Goal: Complete application form

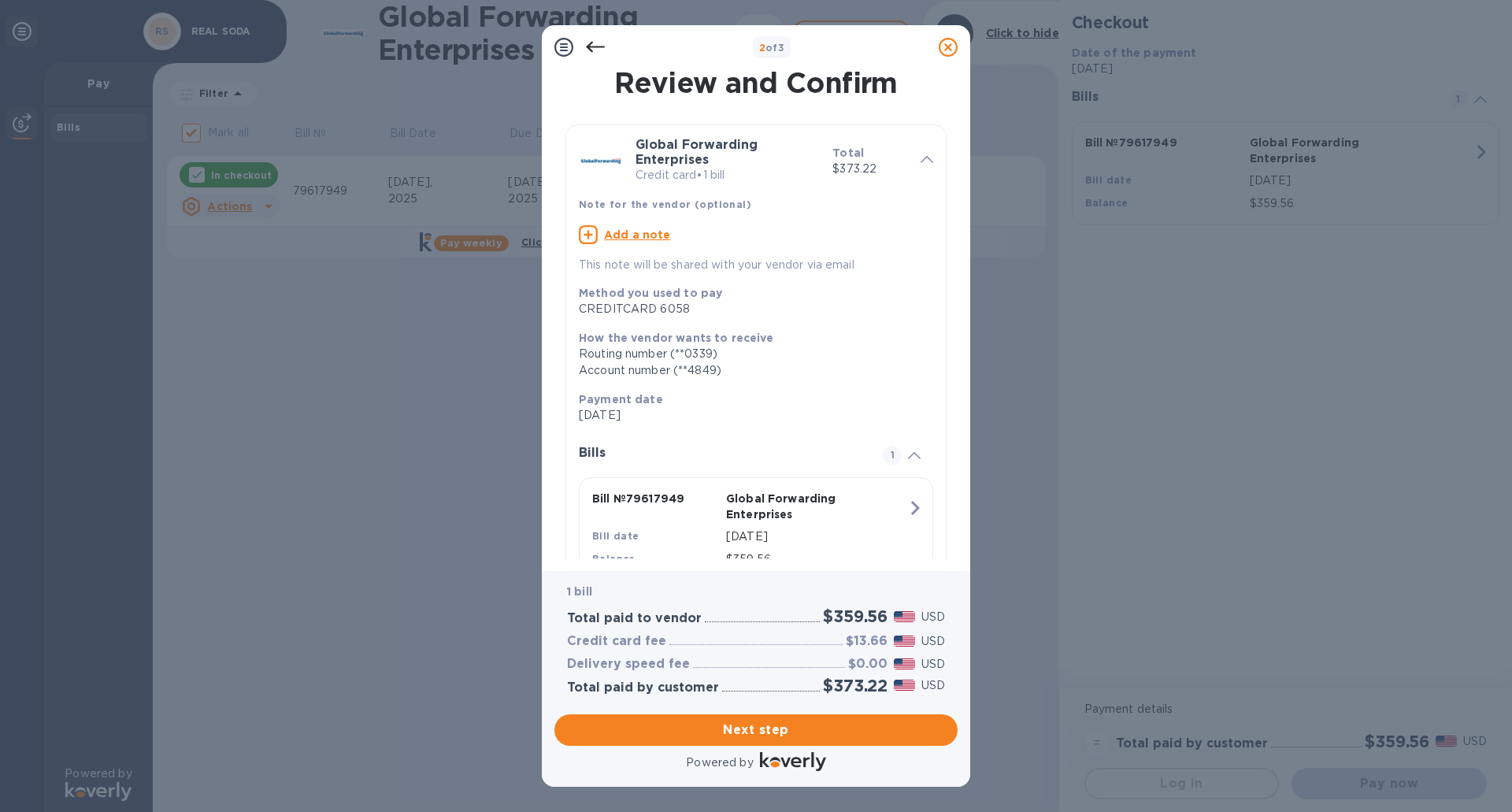
click at [640, 229] on u "Add a note" at bounding box center [637, 234] width 67 height 13
click at [656, 242] on textarea at bounding box center [743, 237] width 329 height 14
paste textarea "2801976"
type textarea "PO # 2801976"
click at [775, 720] on span "Next step" at bounding box center [756, 729] width 378 height 19
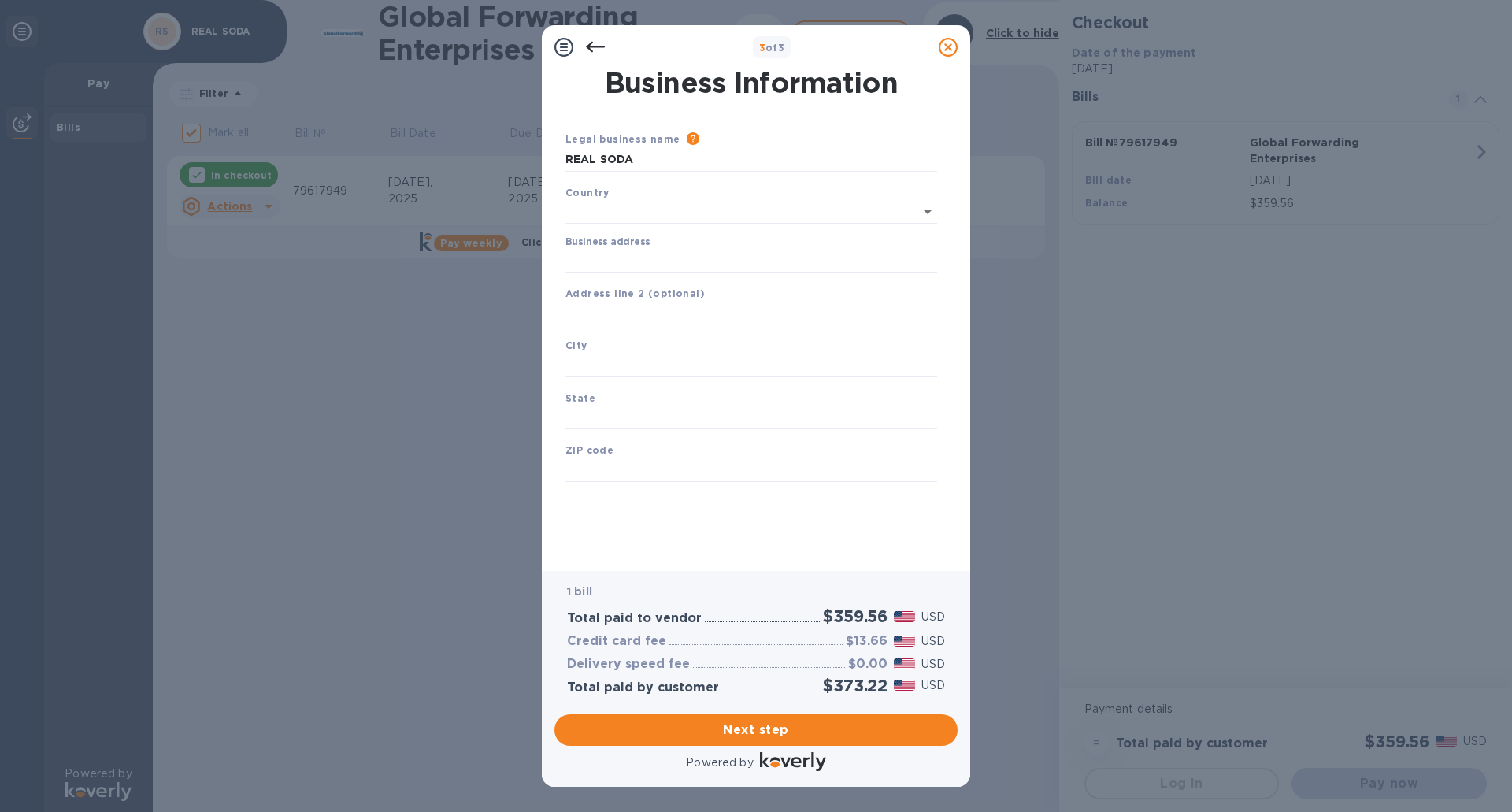
type input "[GEOGRAPHIC_DATA]"
click at [704, 260] on input "Business address" at bounding box center [751, 258] width 372 height 23
type input "[STREET_ADDRESS]"
click at [706, 303] on input "text" at bounding box center [751, 310] width 372 height 23
click at [715, 256] on input "[STREET_ADDRESS]" at bounding box center [751, 258] width 372 height 23
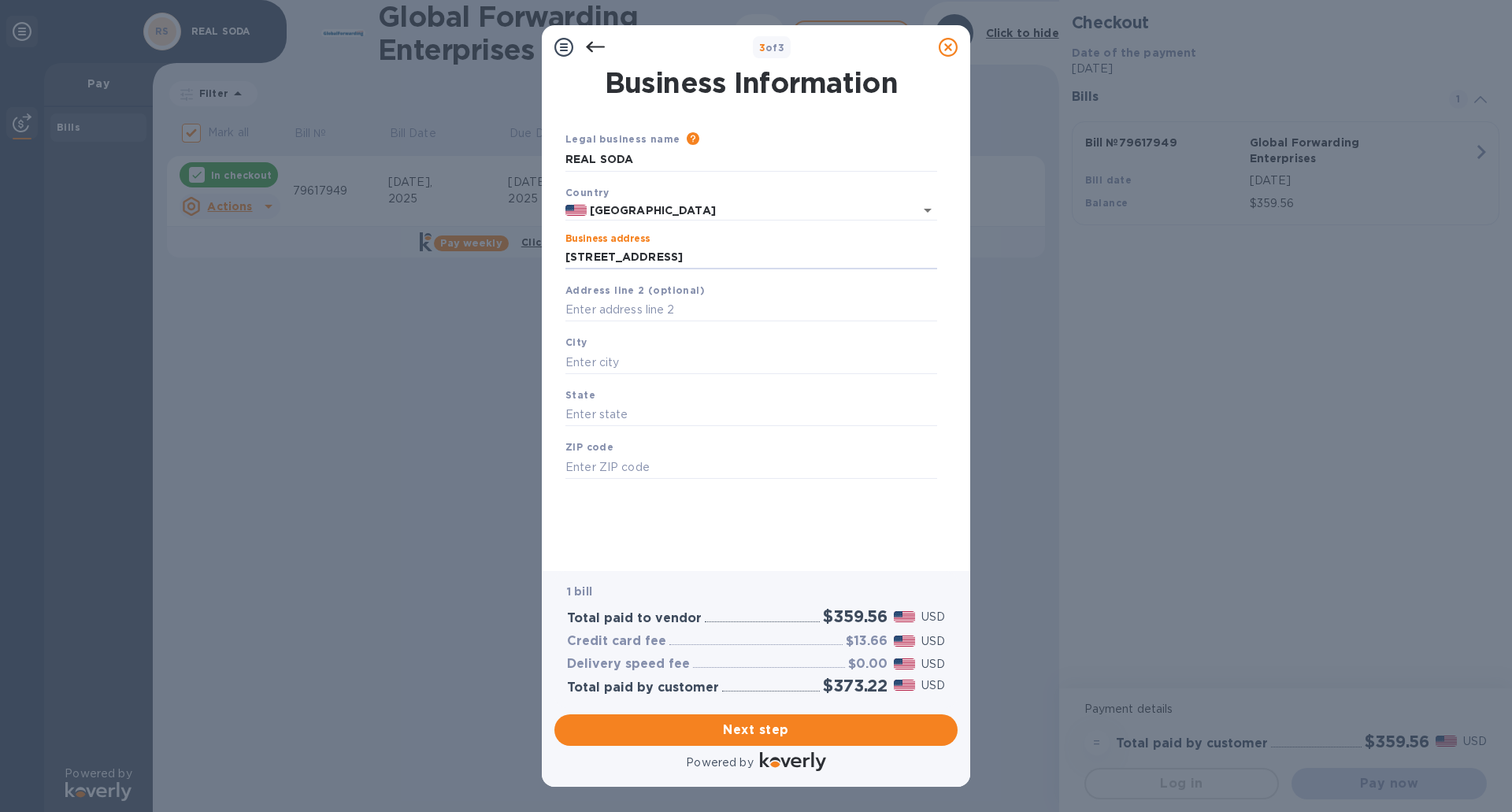
drag, startPoint x: 715, startPoint y: 256, endPoint x: 553, endPoint y: 245, distance: 162.4
click at [553, 245] on div "Business Information Legal business name Please provide the legal name that app…" at bounding box center [756, 320] width 429 height 502
click at [631, 251] on input "Business address" at bounding box center [751, 258] width 372 height 23
paste input "[STREET_ADDRESS][PERSON_NAME]"
type input "[STREET_ADDRESS]"
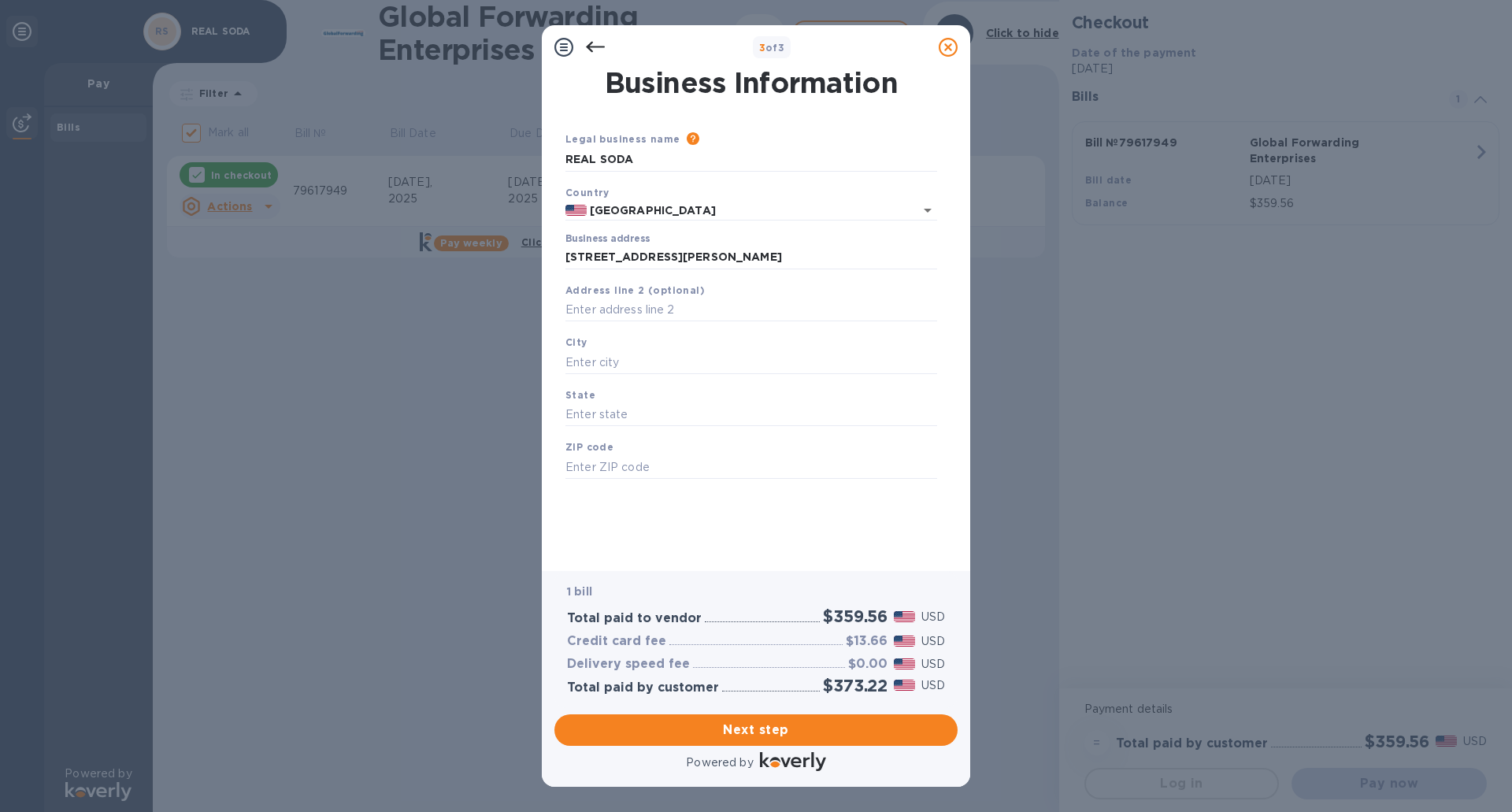
type input "[GEOGRAPHIC_DATA]"
type input "IL"
type input "60062"
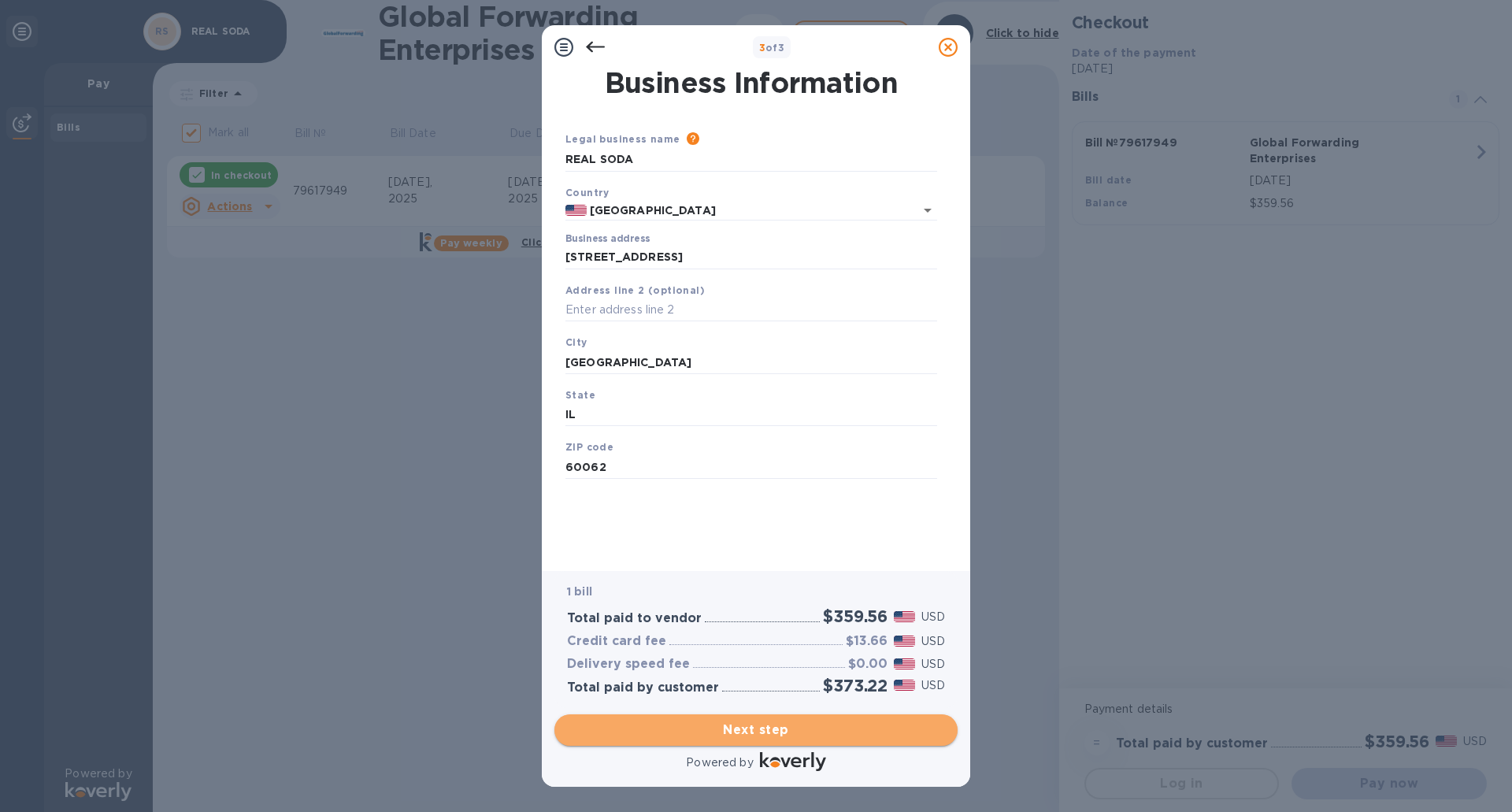
click at [789, 727] on span "Next step" at bounding box center [756, 729] width 378 height 19
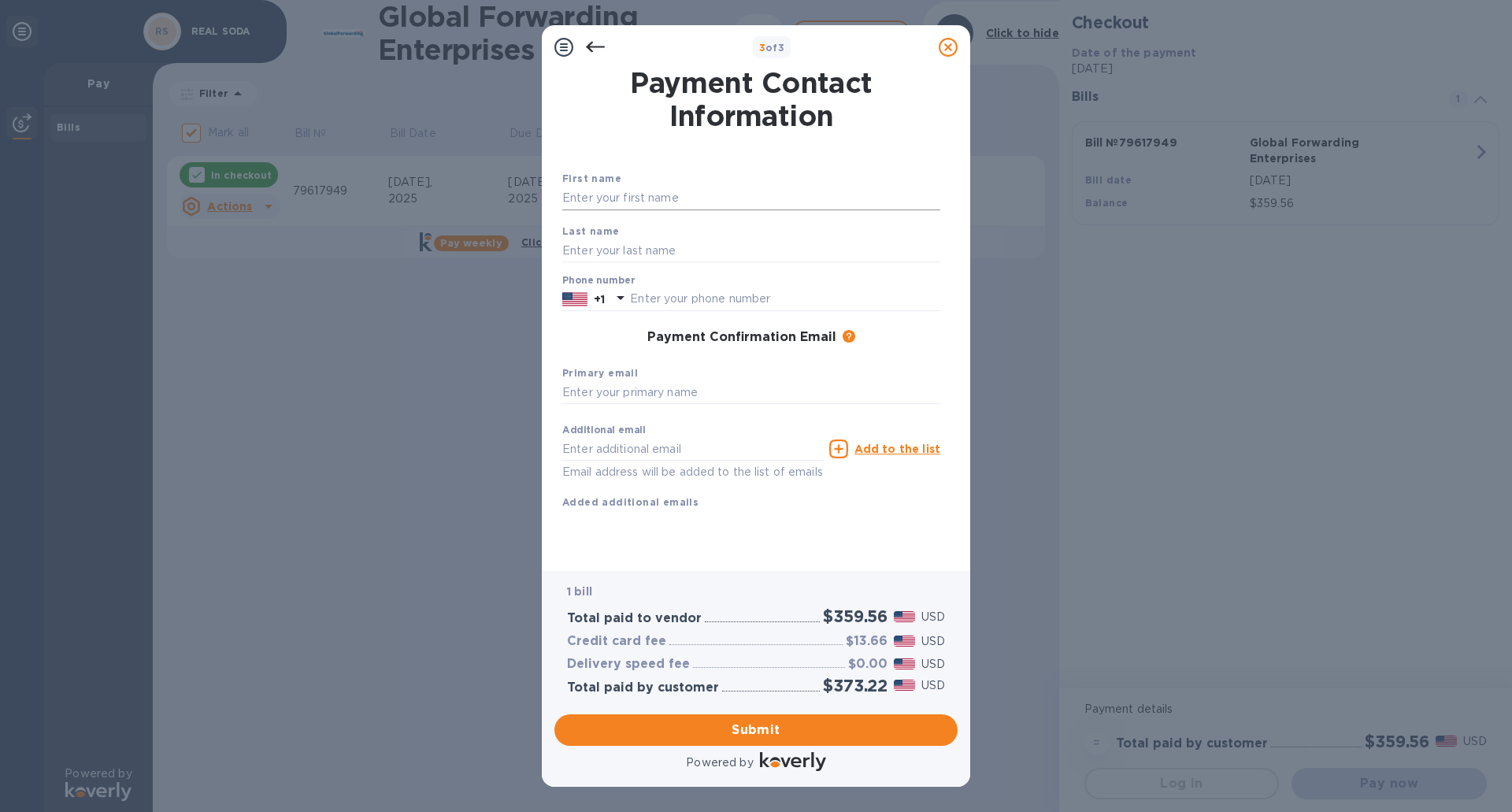
click at [666, 192] on input "text" at bounding box center [751, 198] width 378 height 23
type input "[PERSON_NAME]"
type input "8474366216"
click at [685, 395] on input "text" at bounding box center [751, 393] width 378 height 23
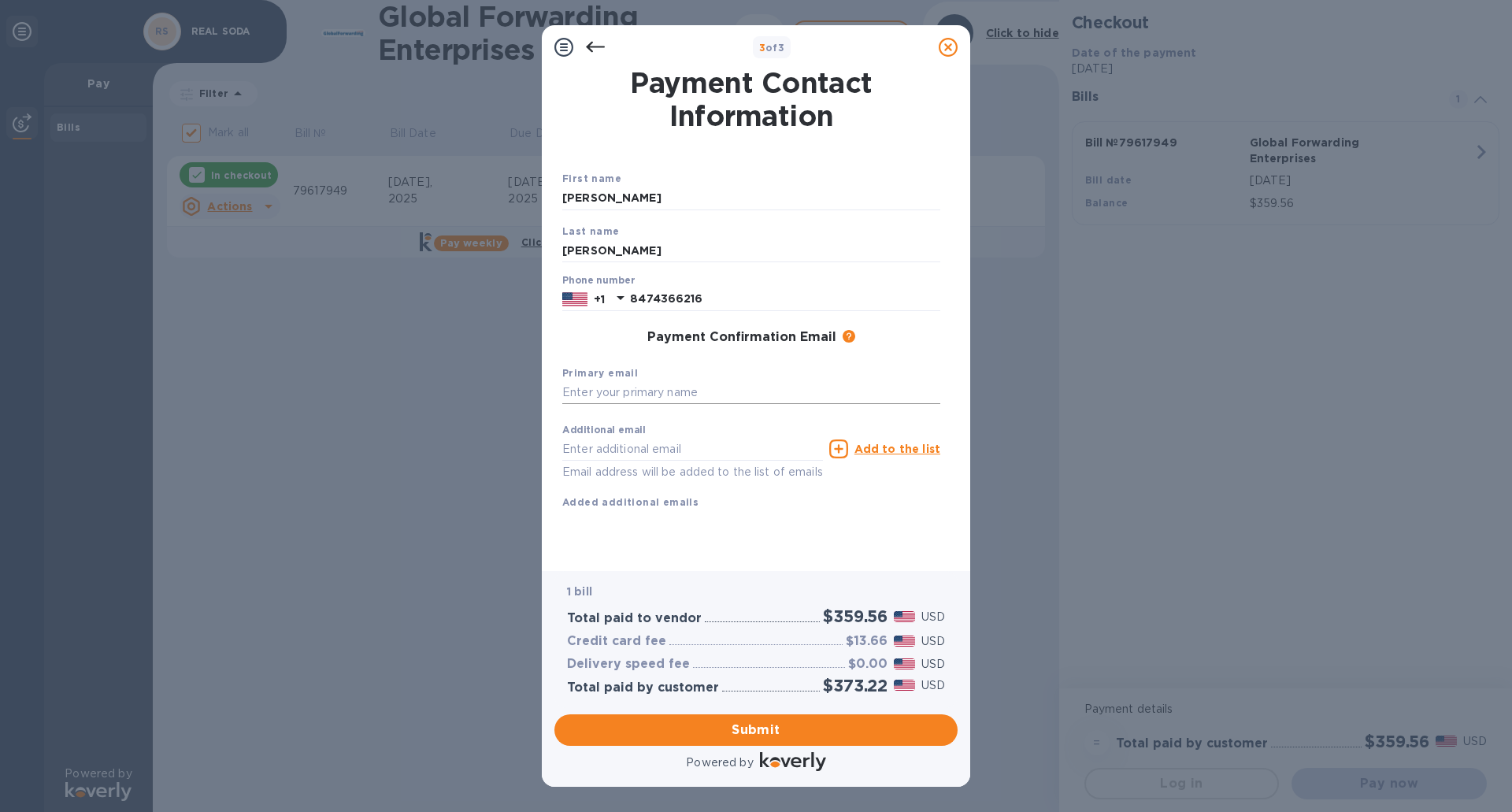
click at [668, 393] on input "text" at bounding box center [751, 393] width 378 height 23
paste input "[EMAIL_ADDRESS][DOMAIN_NAME]"
type input "[EMAIL_ADDRESS][DOMAIN_NAME]"
click at [680, 440] on input "text" at bounding box center [692, 449] width 261 height 23
type input "[PERSON_NAME][EMAIL_ADDRESS][DOMAIN_NAME]"
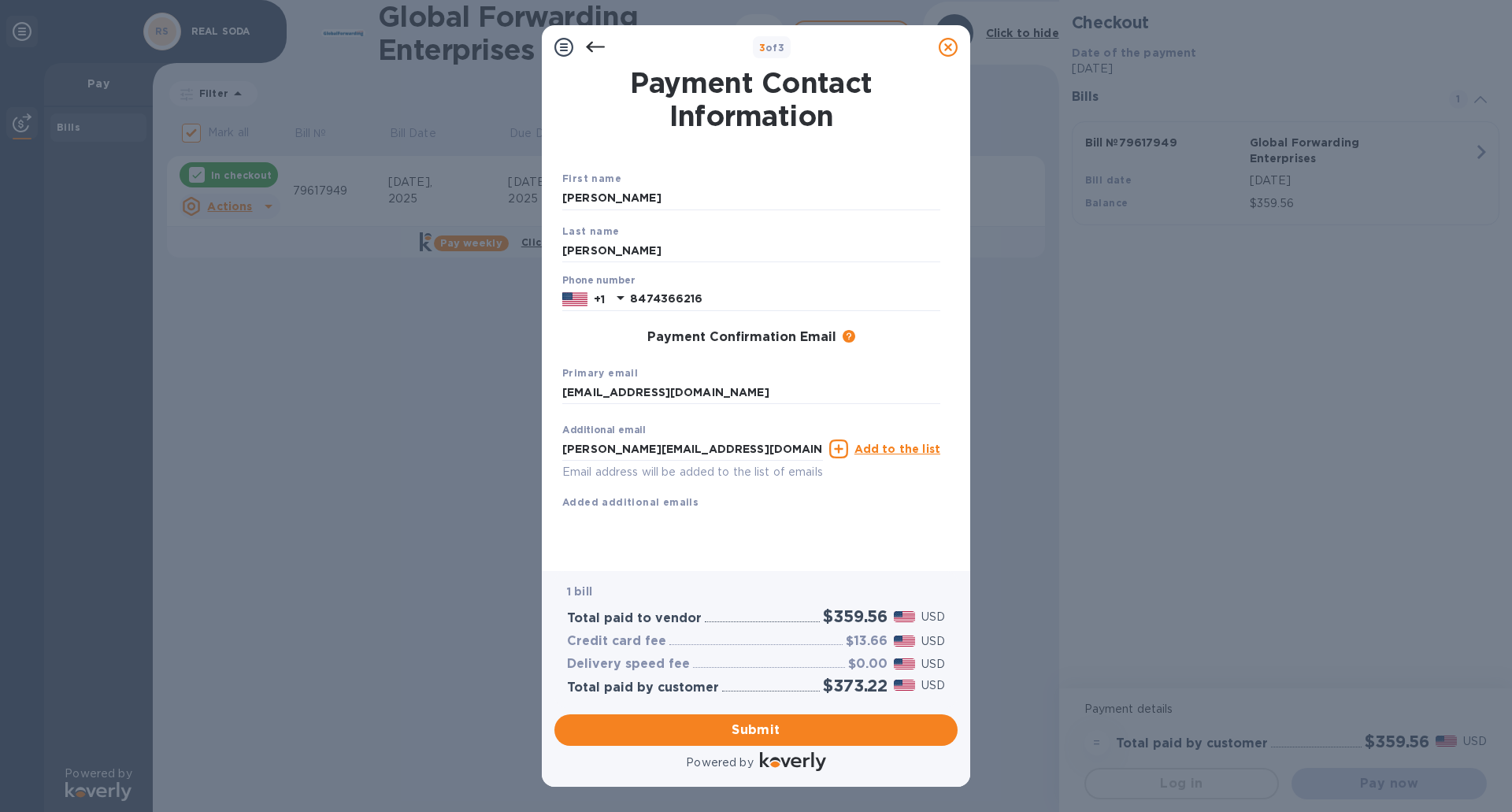
click at [781, 509] on div "Additional email [PERSON_NAME][EMAIL_ADDRESS][DOMAIN_NAME] Email address will b…" at bounding box center [751, 464] width 378 height 94
click at [760, 724] on span "Submit" at bounding box center [756, 729] width 378 height 19
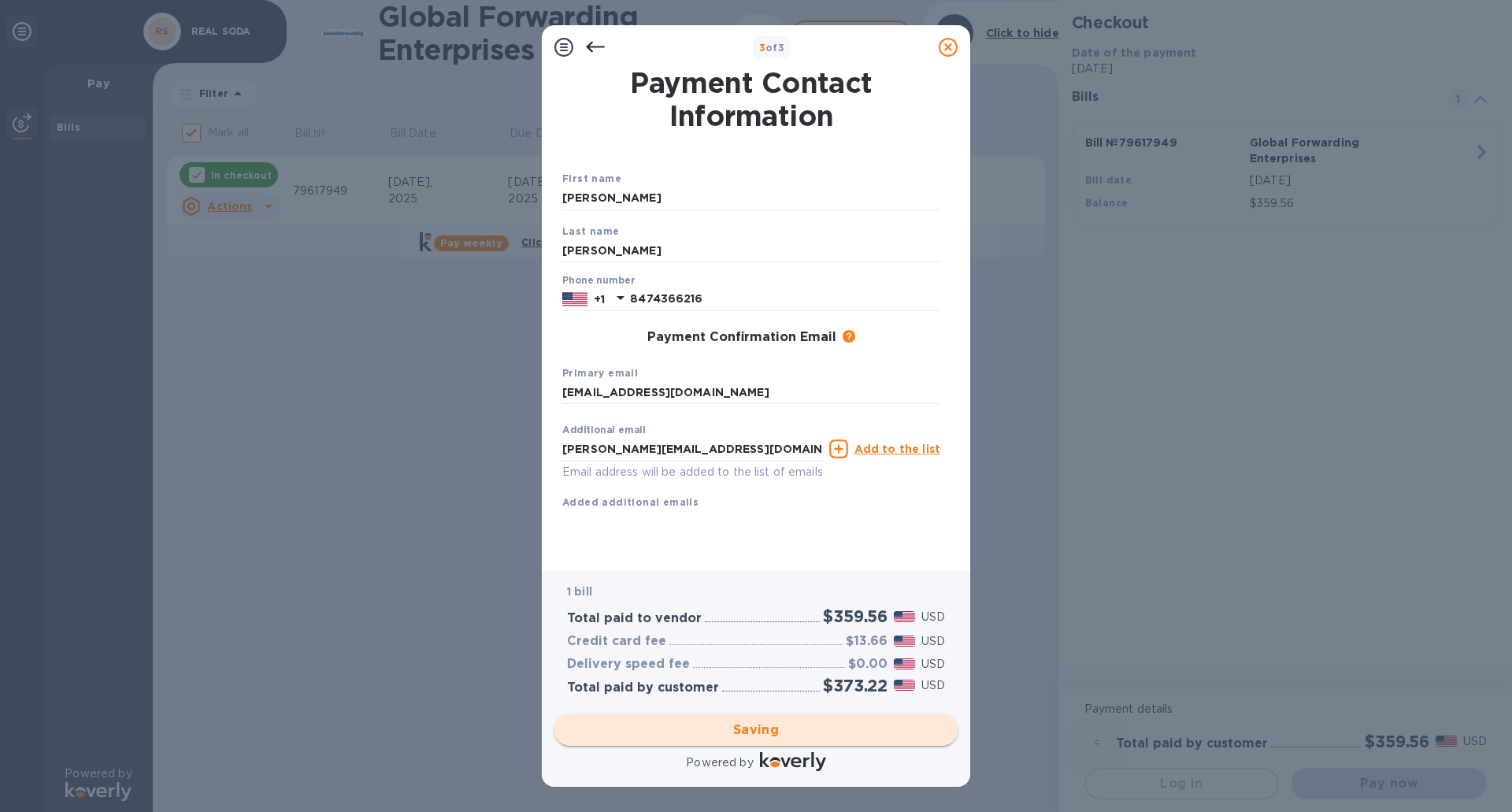
checkbox input "false"
